Goal: Task Accomplishment & Management: Manage account settings

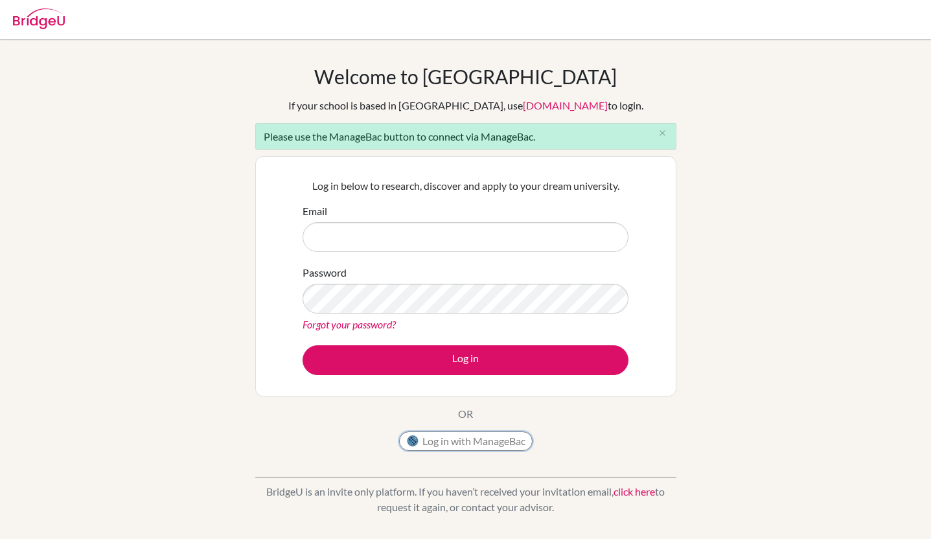
click at [484, 447] on button "Log in with ManageBac" at bounding box center [465, 440] width 133 height 19
click at [479, 442] on button "Log in with ManageBac" at bounding box center [465, 440] width 133 height 19
click at [361, 244] on input "Email" at bounding box center [465, 237] width 326 height 30
type input "[EMAIL_ADDRESS][DOMAIN_NAME]"
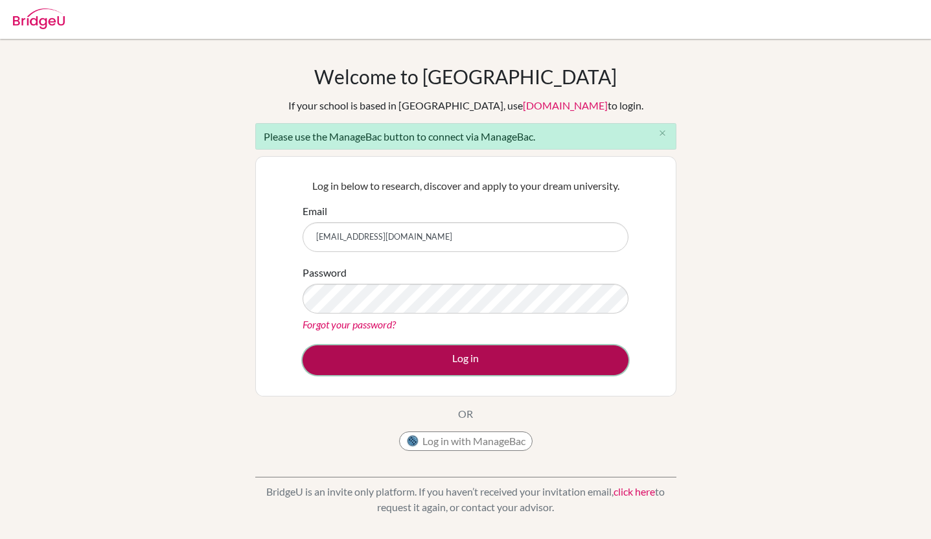
click at [454, 346] on button "Log in" at bounding box center [465, 360] width 326 height 30
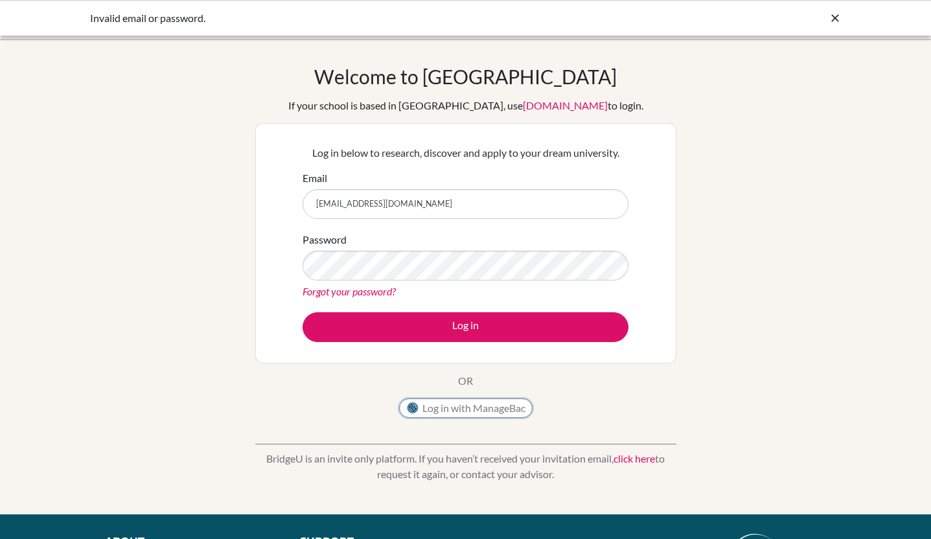
click at [451, 416] on button "Log in with ManageBac" at bounding box center [465, 407] width 133 height 19
click at [302, 312] on button "Log in" at bounding box center [465, 327] width 326 height 30
click at [833, 21] on icon at bounding box center [834, 18] width 13 height 13
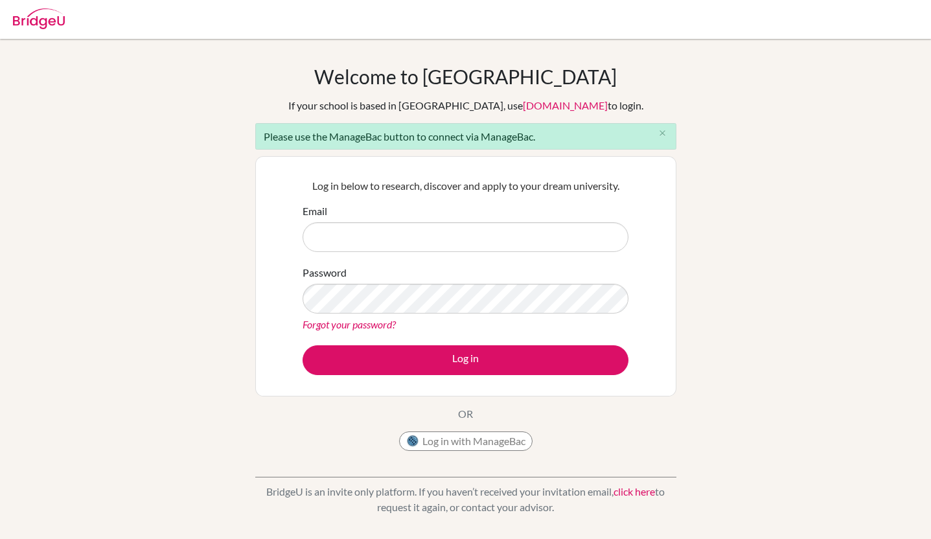
click at [396, 233] on input "Email" at bounding box center [465, 237] width 326 height 30
type input "[EMAIL_ADDRESS][DOMAIN_NAME]"
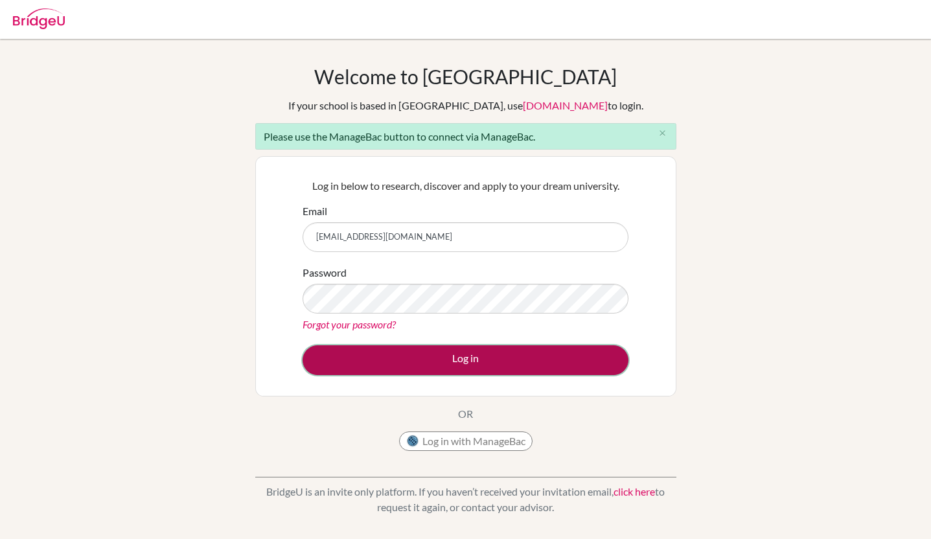
click at [446, 355] on button "Log in" at bounding box center [465, 360] width 326 height 30
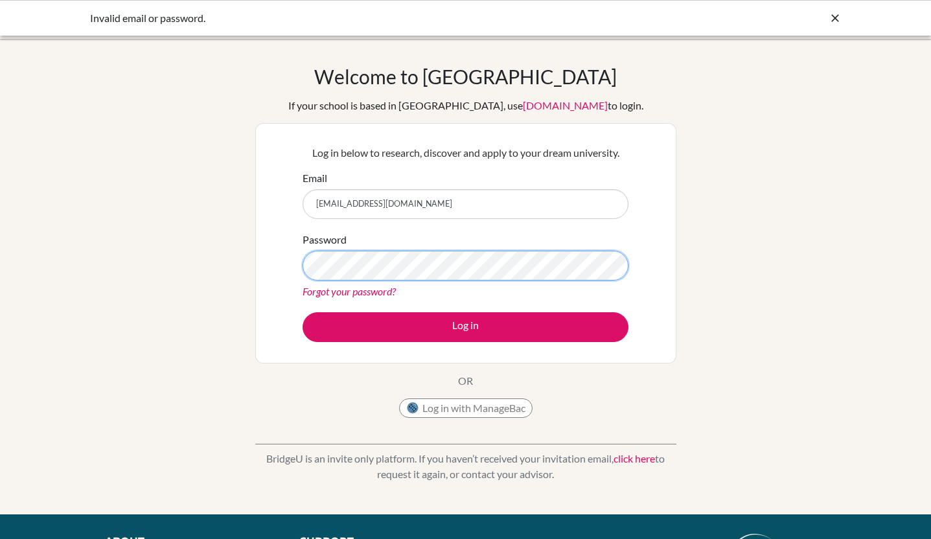
click at [302, 312] on button "Log in" at bounding box center [465, 327] width 326 height 30
click at [828, 183] on div "Welcome to [GEOGRAPHIC_DATA] If your school is based in [GEOGRAPHIC_DATA], use …" at bounding box center [465, 277] width 931 height 424
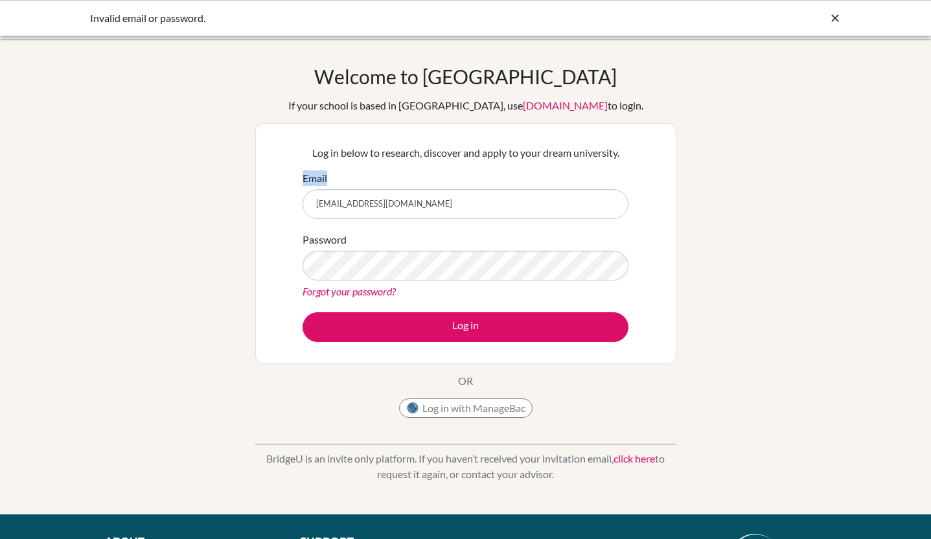
click at [828, 183] on div "Welcome to [GEOGRAPHIC_DATA] If your school is based in [GEOGRAPHIC_DATA], use …" at bounding box center [465, 277] width 931 height 424
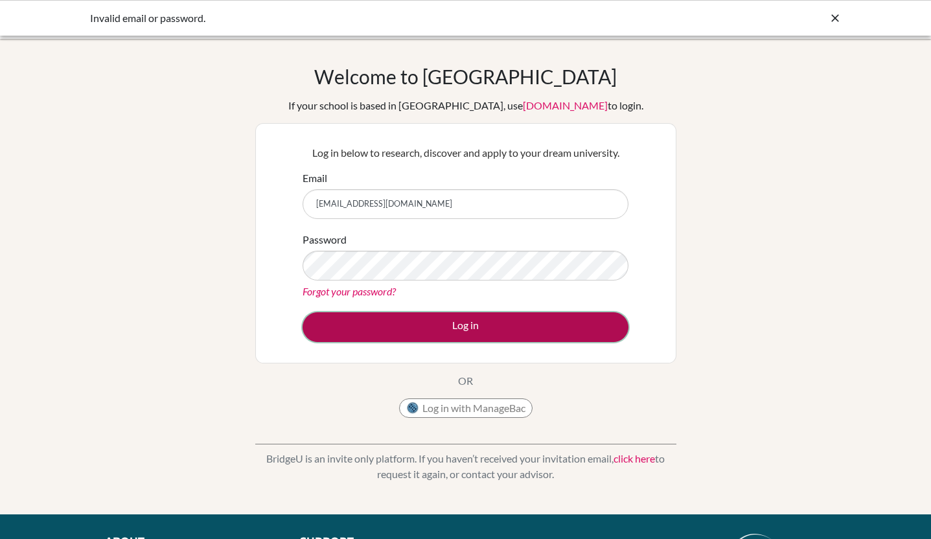
click at [382, 325] on button "Log in" at bounding box center [465, 327] width 326 height 30
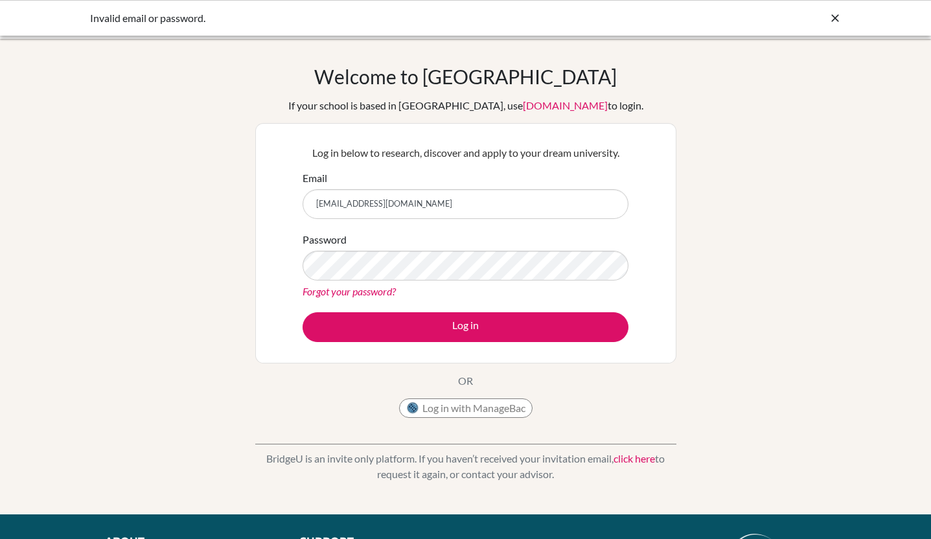
click at [461, 398] on div "Welcome to [GEOGRAPHIC_DATA] If your school is based in [GEOGRAPHIC_DATA], use …" at bounding box center [465, 244] width 421 height 359
click at [470, 404] on button "Log in with ManageBac" at bounding box center [465, 407] width 133 height 19
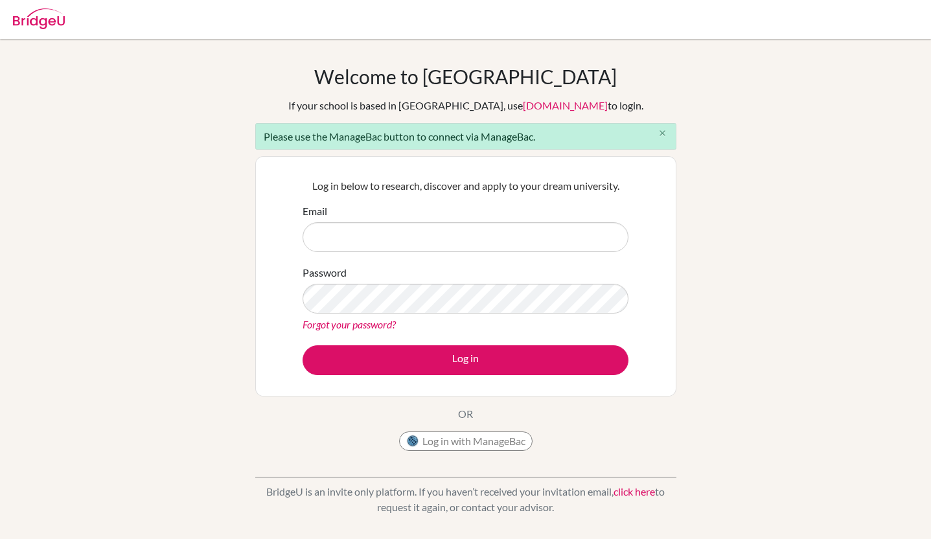
click at [662, 135] on icon "close" at bounding box center [662, 133] width 10 height 10
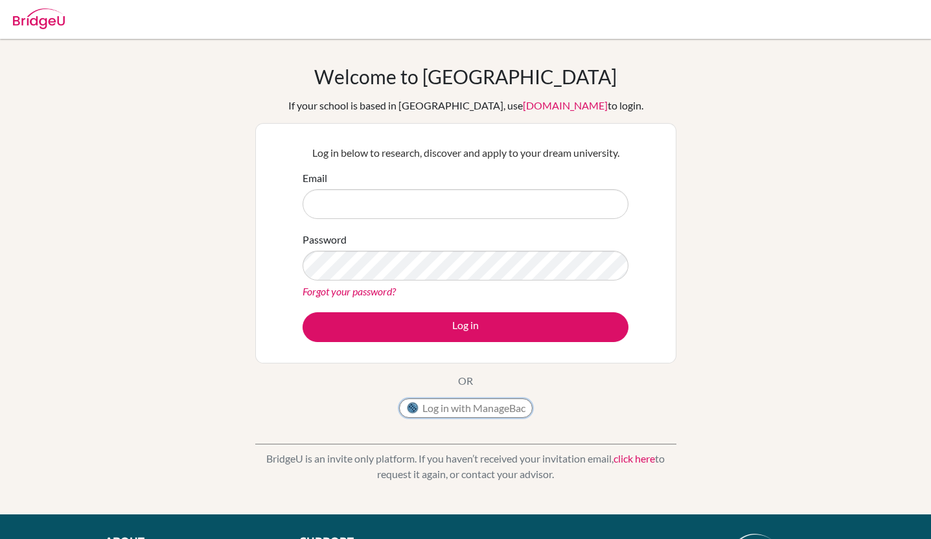
click at [496, 407] on button "Log in with ManageBac" at bounding box center [465, 407] width 133 height 19
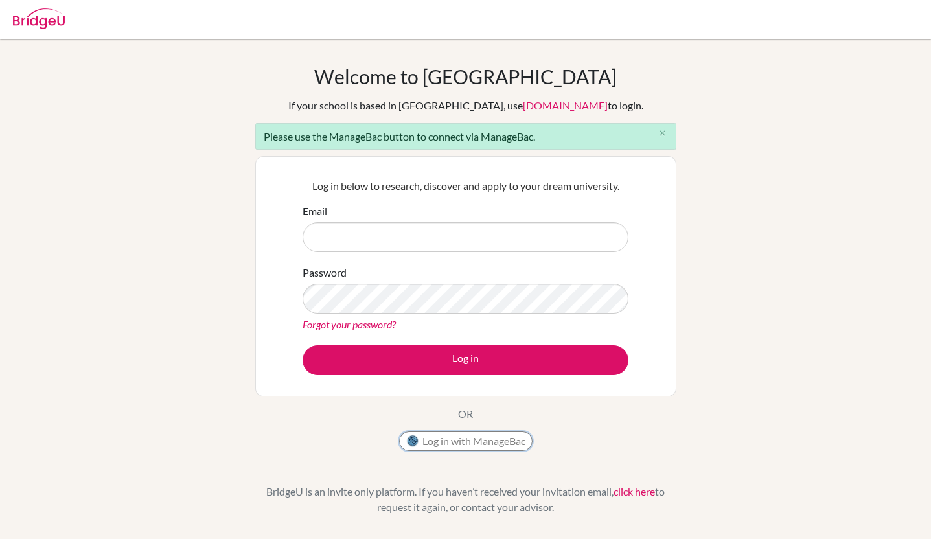
click at [508, 437] on button "Log in with ManageBac" at bounding box center [465, 440] width 133 height 19
